Goal: Task Accomplishment & Management: Complete application form

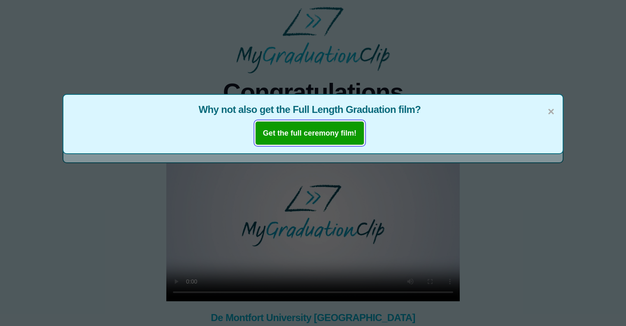
click at [314, 131] on b "Get the full ceremony film!" at bounding box center [310, 133] width 94 height 8
click at [552, 111] on span "×" at bounding box center [551, 111] width 7 height 17
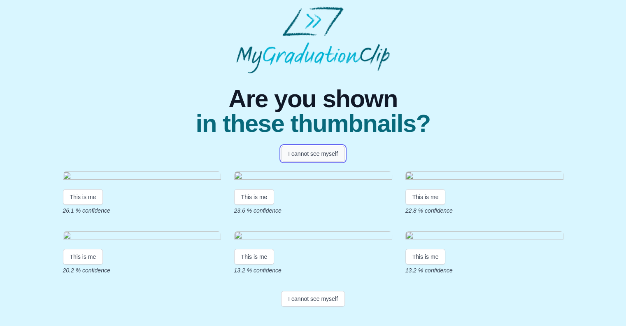
click at [327, 154] on button "I cannot see myself" at bounding box center [313, 154] width 64 height 16
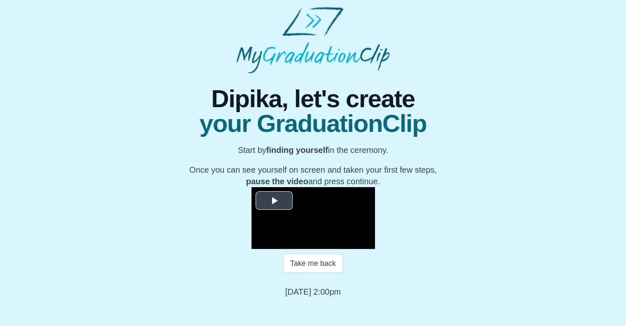
scroll to position [92, 0]
click at [274, 200] on span "Video Player" at bounding box center [274, 200] width 0 height 0
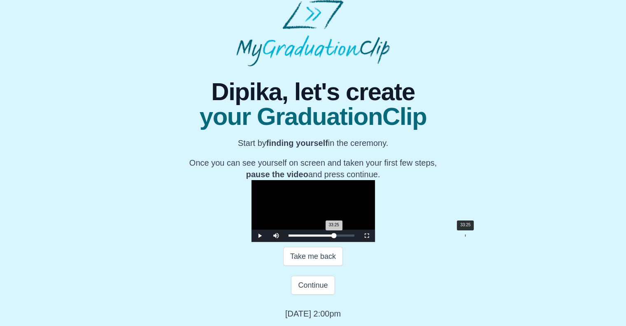
drag, startPoint x: 196, startPoint y: 266, endPoint x: 370, endPoint y: 270, distance: 174.7
click at [359, 242] on div "Loaded : 0% 33:25 33:25 Progress : 0%" at bounding box center [322, 235] width 74 height 12
click at [359, 242] on div "Loaded : 0% 34:54 33:26 Progress : 0%" at bounding box center [322, 235] width 74 height 12
click at [359, 242] on div "Loaded : 0% 35:54 34:45 Progress : 0%" at bounding box center [322, 235] width 74 height 12
click at [359, 242] on div "Loaded : 0% 37:42 36:00 Progress : 0%" at bounding box center [322, 235] width 74 height 12
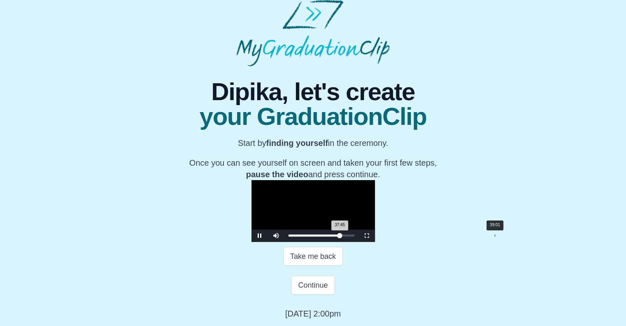
click at [359, 242] on div "Loaded : 0% 39:01 37:45 Progress : 0%" at bounding box center [322, 235] width 74 height 12
click at [359, 242] on div "Loaded : 0% 39:43 39:43 Progress : 0%" at bounding box center [322, 235] width 74 height 12
click at [359, 242] on div "Loaded : 0% 40:58 39:49 Progress : 0%" at bounding box center [322, 235] width 74 height 12
click at [512, 236] on div "42:08" at bounding box center [512, 235] width 0 height 2
click at [355, 236] on div "Loaded : 0% 43:04 43:04 Progress : 0%" at bounding box center [322, 235] width 66 height 2
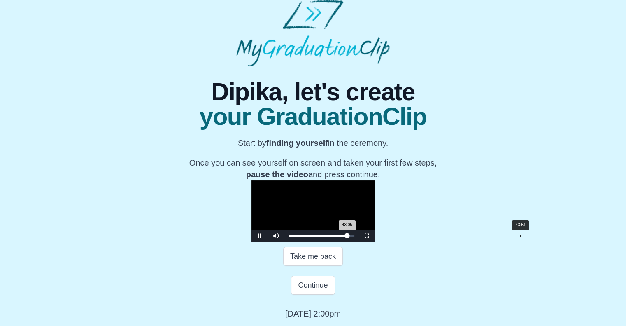
click at [355, 236] on div "Loaded : 0% 43:51 43:05 Progress : 0%" at bounding box center [322, 235] width 66 height 2
click at [526, 236] on div "44:57" at bounding box center [526, 235] width 0 height 2
drag, startPoint x: 428, startPoint y: 264, endPoint x: 305, endPoint y: 265, distance: 123.2
click at [305, 236] on div "21:02 Progress : 0%" at bounding box center [303, 235] width 29 height 2
click at [311, 236] on div "Loaded : 0% 22:07 21:09 Progress : 0%" at bounding box center [322, 235] width 66 height 2
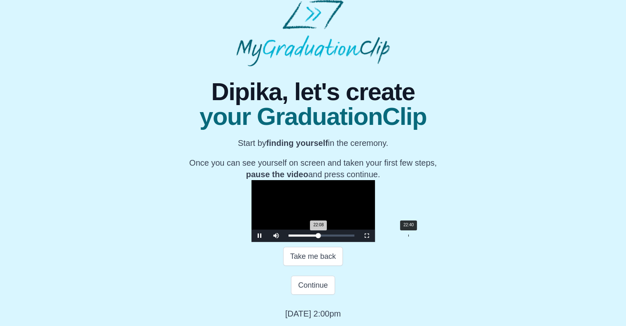
click at [314, 242] on div "Loaded : 0% 22:40 22:08 Progress : 0%" at bounding box center [322, 235] width 74 height 12
click at [318, 242] on div "Loaded : 0% 23:36 23:36 Progress : 0%" at bounding box center [322, 235] width 74 height 12
click at [322, 242] on div "Loaded : 0% 24:18 23:40 Progress : 0%" at bounding box center [322, 235] width 74 height 12
click at [323, 236] on div "25:14 Progress : 0%" at bounding box center [306, 235] width 35 height 2
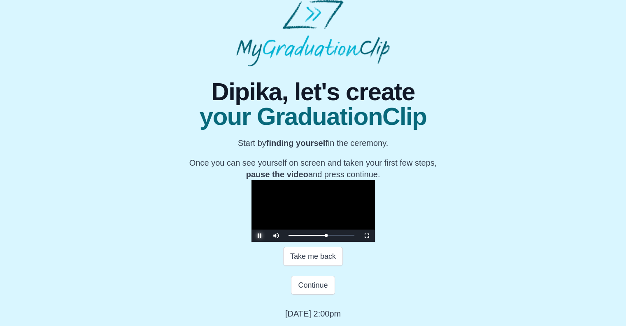
click at [260, 236] on span "Video Player" at bounding box center [260, 236] width 0 height 0
click at [326, 283] on button "Continue" at bounding box center [313, 285] width 44 height 19
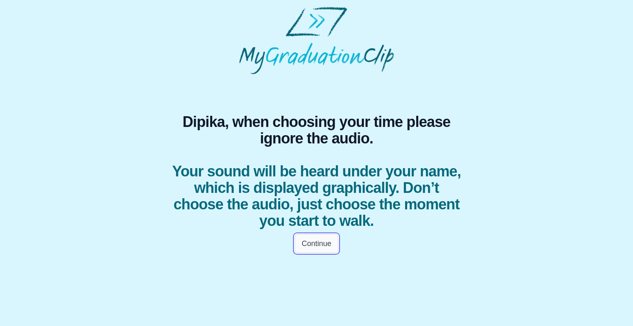
click at [324, 246] on button "Continue" at bounding box center [317, 243] width 44 height 19
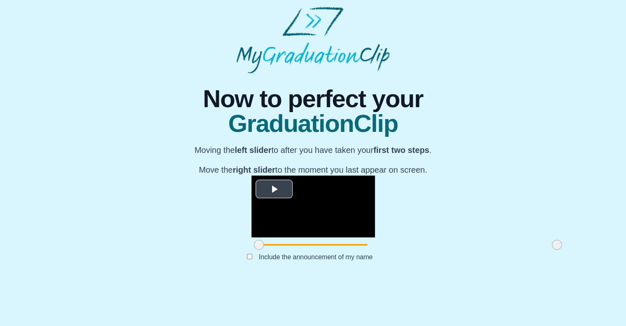
scroll to position [72, 0]
drag, startPoint x: 164, startPoint y: 288, endPoint x: 210, endPoint y: 302, distance: 48.4
click at [210, 278] on div "**********" at bounding box center [313, 175] width 313 height 204
click at [274, 189] on span "Video Player" at bounding box center [274, 189] width 0 height 0
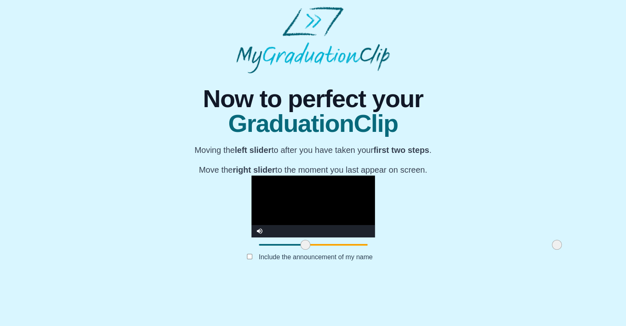
click at [301, 250] on span at bounding box center [306, 245] width 10 height 10
drag, startPoint x: 209, startPoint y: 285, endPoint x: 229, endPoint y: 292, distance: 21.1
click at [317, 252] on div at bounding box center [324, 244] width 15 height 15
click at [321, 250] on span at bounding box center [326, 245] width 10 height 10
drag, startPoint x: 231, startPoint y: 288, endPoint x: 236, endPoint y: 290, distance: 5.7
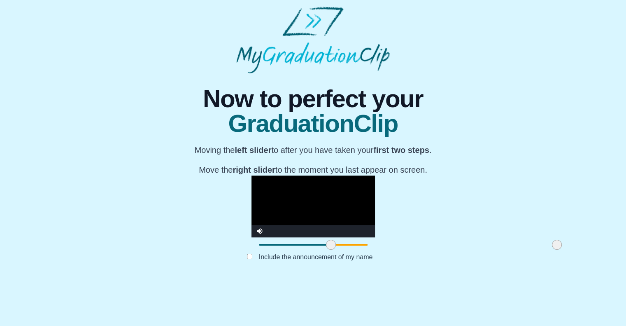
click at [326, 250] on span at bounding box center [331, 245] width 10 height 10
drag, startPoint x: 461, startPoint y: 288, endPoint x: 465, endPoint y: 291, distance: 4.8
click at [550, 252] on div at bounding box center [557, 244] width 15 height 15
drag, startPoint x: 463, startPoint y: 288, endPoint x: 435, endPoint y: 288, distance: 28.0
click at [524, 250] on span at bounding box center [529, 245] width 10 height 10
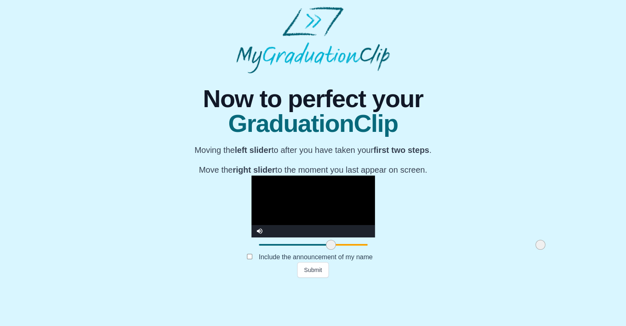
drag, startPoint x: 434, startPoint y: 287, endPoint x: 446, endPoint y: 289, distance: 11.7
click at [536, 250] on span at bounding box center [541, 245] width 10 height 10
click at [539, 250] on span at bounding box center [544, 245] width 10 height 10
click at [321, 278] on button "Submit" at bounding box center [313, 270] width 32 height 16
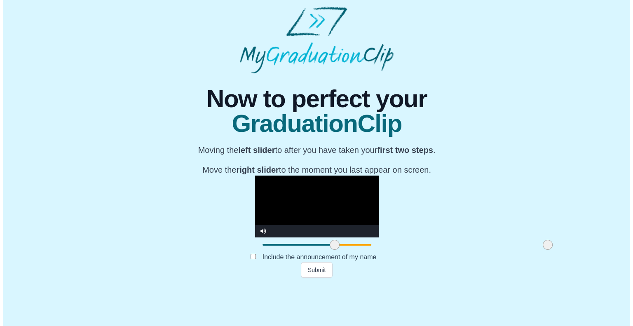
scroll to position [0, 0]
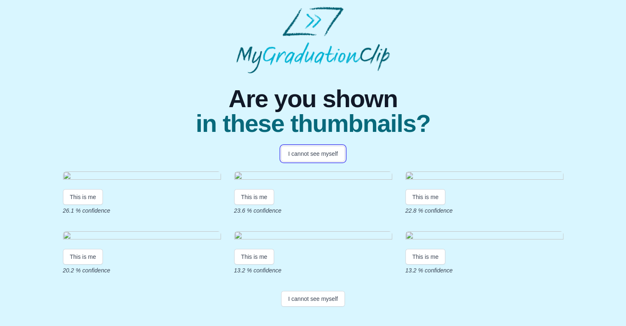
click at [316, 159] on button "I cannot see myself" at bounding box center [313, 154] width 64 height 16
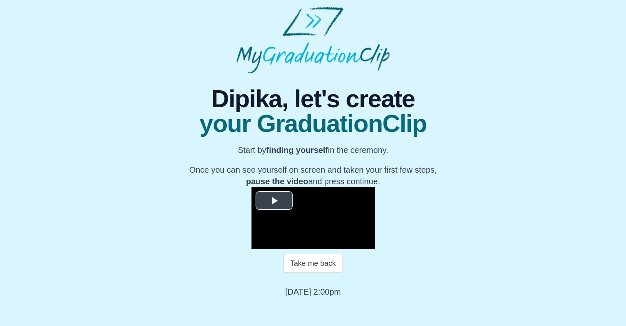
scroll to position [92, 0]
click at [274, 200] on span "Video Player" at bounding box center [274, 200] width 0 height 0
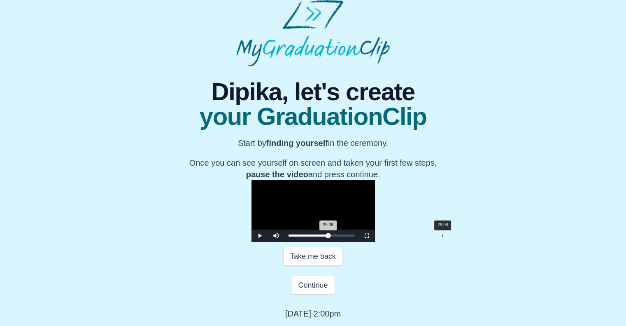
drag, startPoint x: 201, startPoint y: 266, endPoint x: 348, endPoint y: 270, distance: 146.7
click at [348, 242] on div "Loaded : 0% 29:08 29:08 Progress : 0%" at bounding box center [322, 235] width 74 height 12
click at [329, 236] on div "29:31 Progress : 0%" at bounding box center [309, 235] width 40 height 2
click at [329, 236] on div "29:40 Progress : 0%" at bounding box center [309, 235] width 40 height 2
click at [330, 236] on div "29:54 Progress : 0%" at bounding box center [309, 235] width 41 height 2
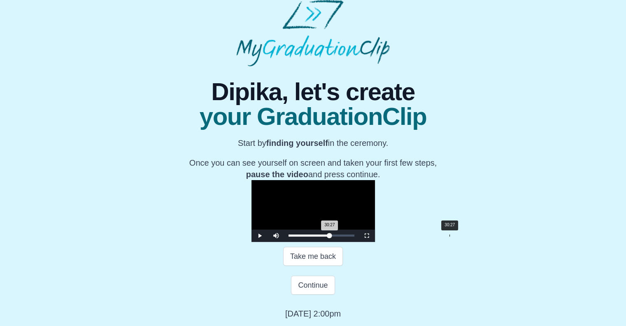
click at [330, 236] on div "30:27 Progress : 0%" at bounding box center [309, 235] width 41 height 2
drag, startPoint x: 355, startPoint y: 264, endPoint x: 360, endPoint y: 265, distance: 5.0
click at [331, 236] on div "31:19 Progress : 0%" at bounding box center [310, 235] width 42 height 2
drag, startPoint x: 359, startPoint y: 265, endPoint x: 339, endPoint y: 262, distance: 19.5
click at [326, 236] on div "27:34 Progress : 0%" at bounding box center [307, 235] width 37 height 2
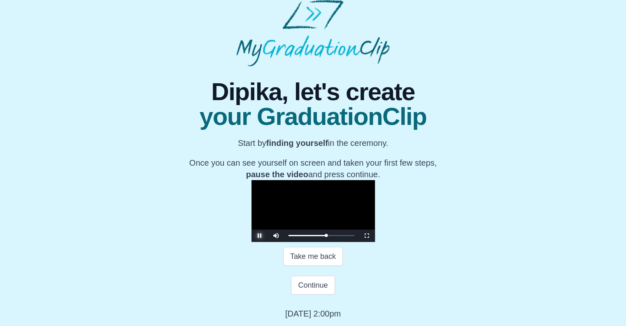
click at [260, 236] on span "Video Player" at bounding box center [260, 236] width 0 height 0
click at [327, 236] on div "27:48 Progress : 0%" at bounding box center [308, 235] width 38 height 2
click at [260, 236] on span "Video Player" at bounding box center [260, 236] width 0 height 0
click at [327, 236] on div "27:44 Progress : 0%" at bounding box center [308, 235] width 38 height 2
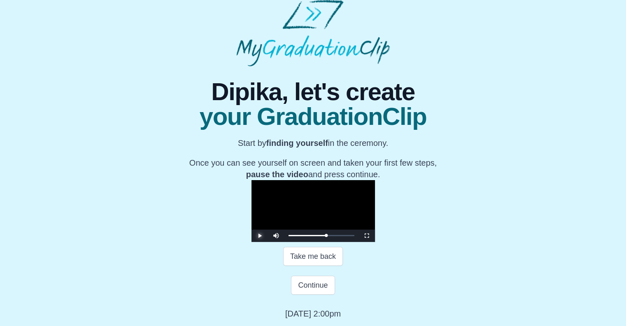
click at [260, 236] on span "Video Player" at bounding box center [260, 236] width 0 height 0
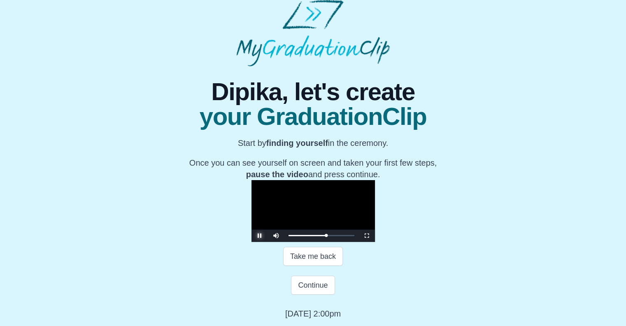
click at [260, 236] on span "Video Player" at bounding box center [260, 236] width 0 height 0
click at [327, 236] on div "27:48 Progress : 0%" at bounding box center [308, 235] width 38 height 2
click at [260, 236] on span "Video Player" at bounding box center [260, 236] width 0 height 0
drag, startPoint x: 360, startPoint y: 146, endPoint x: 344, endPoint y: 209, distance: 64.9
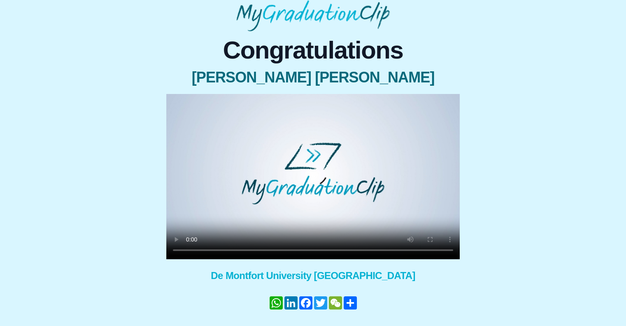
scroll to position [66, 0]
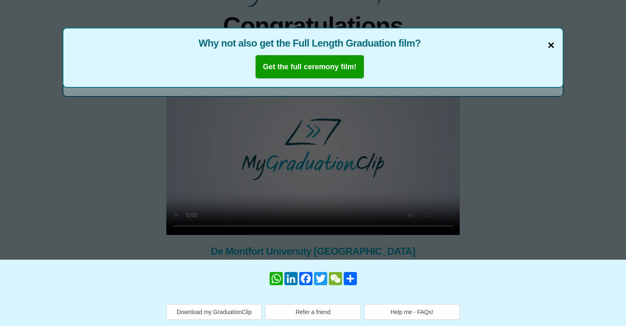
click at [553, 45] on span "×" at bounding box center [551, 45] width 7 height 17
